Goal: Task Accomplishment & Management: Manage account settings

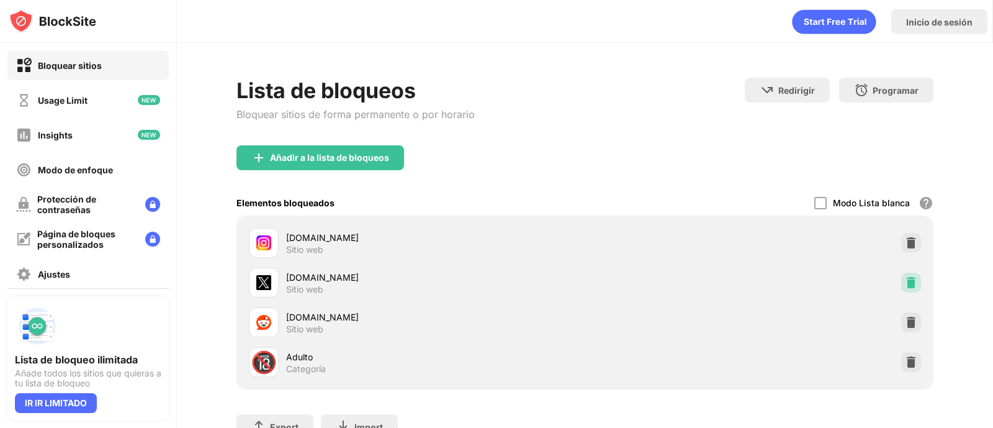
click at [905, 277] on img at bounding box center [911, 282] width 12 height 12
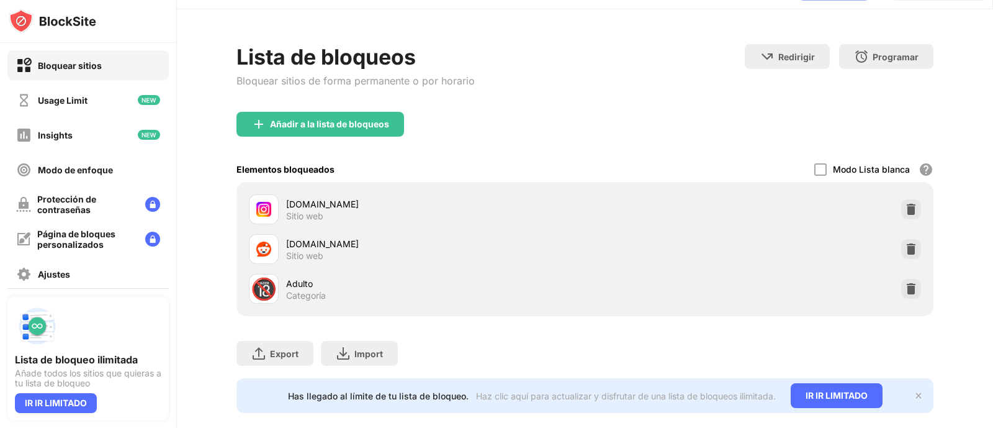
scroll to position [65, 0]
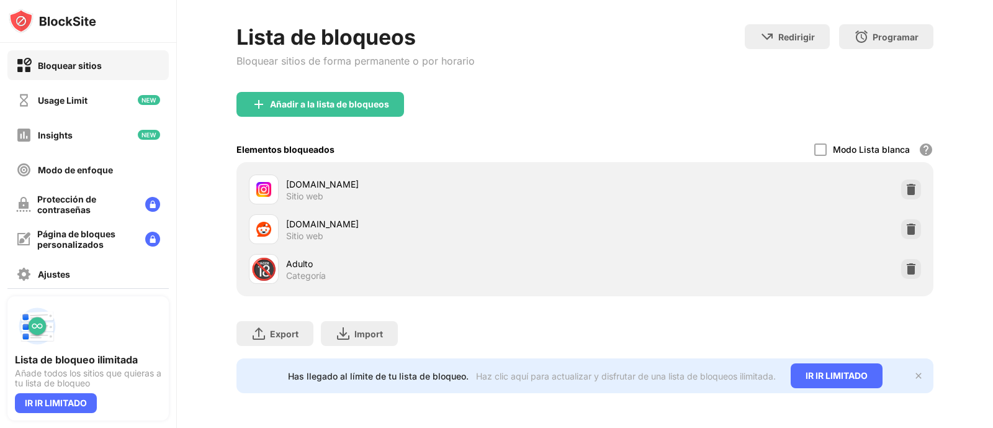
click at [914, 371] on img at bounding box center [919, 376] width 10 height 10
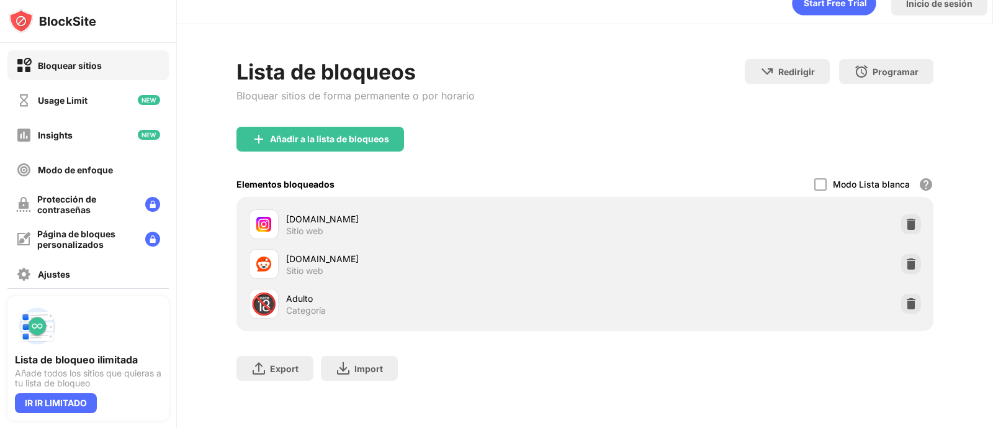
scroll to position [0, 0]
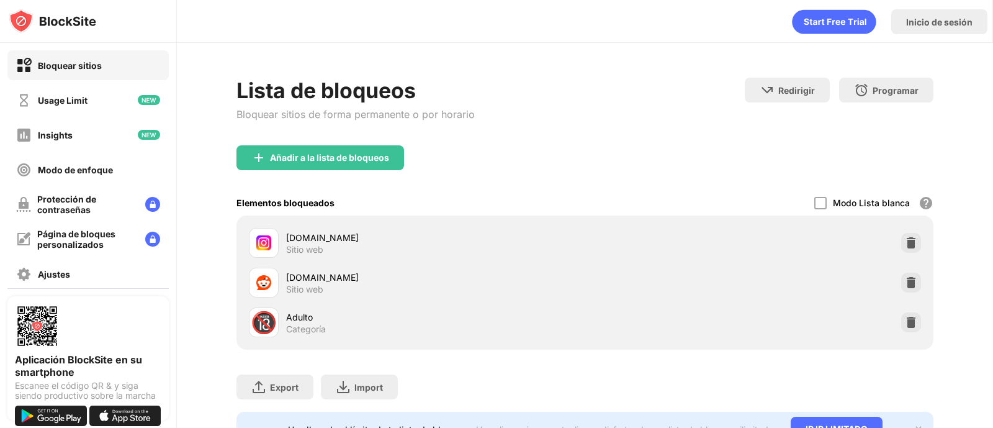
scroll to position [65, 0]
